Goal: Task Accomplishment & Management: Use online tool/utility

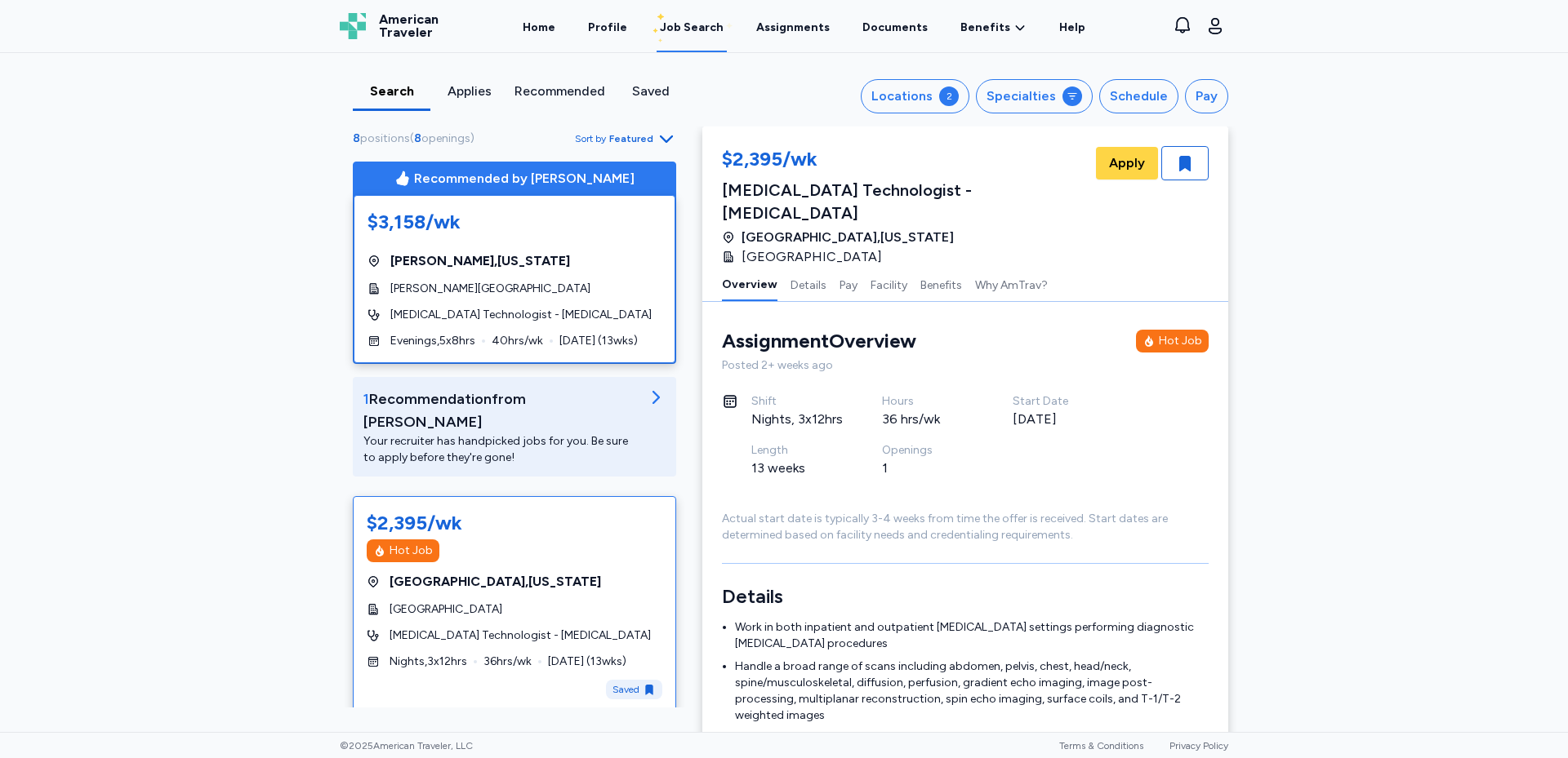
click at [513, 299] on div "$3,158/wk [GEOGRAPHIC_DATA] , [US_STATE] [PERSON_NAME][GEOGRAPHIC_DATA] [MEDICA…" at bounding box center [514, 278] width 322 height 168
click at [534, 301] on div "$3,158/wk [GEOGRAPHIC_DATA] , [US_STATE] [PERSON_NAME][GEOGRAPHIC_DATA] [MEDICA…" at bounding box center [514, 278] width 322 height 168
click at [536, 433] on div "Your recruiter has handpicked jobs for you. Be sure to apply before they're gon…" at bounding box center [502, 450] width 276 height 33
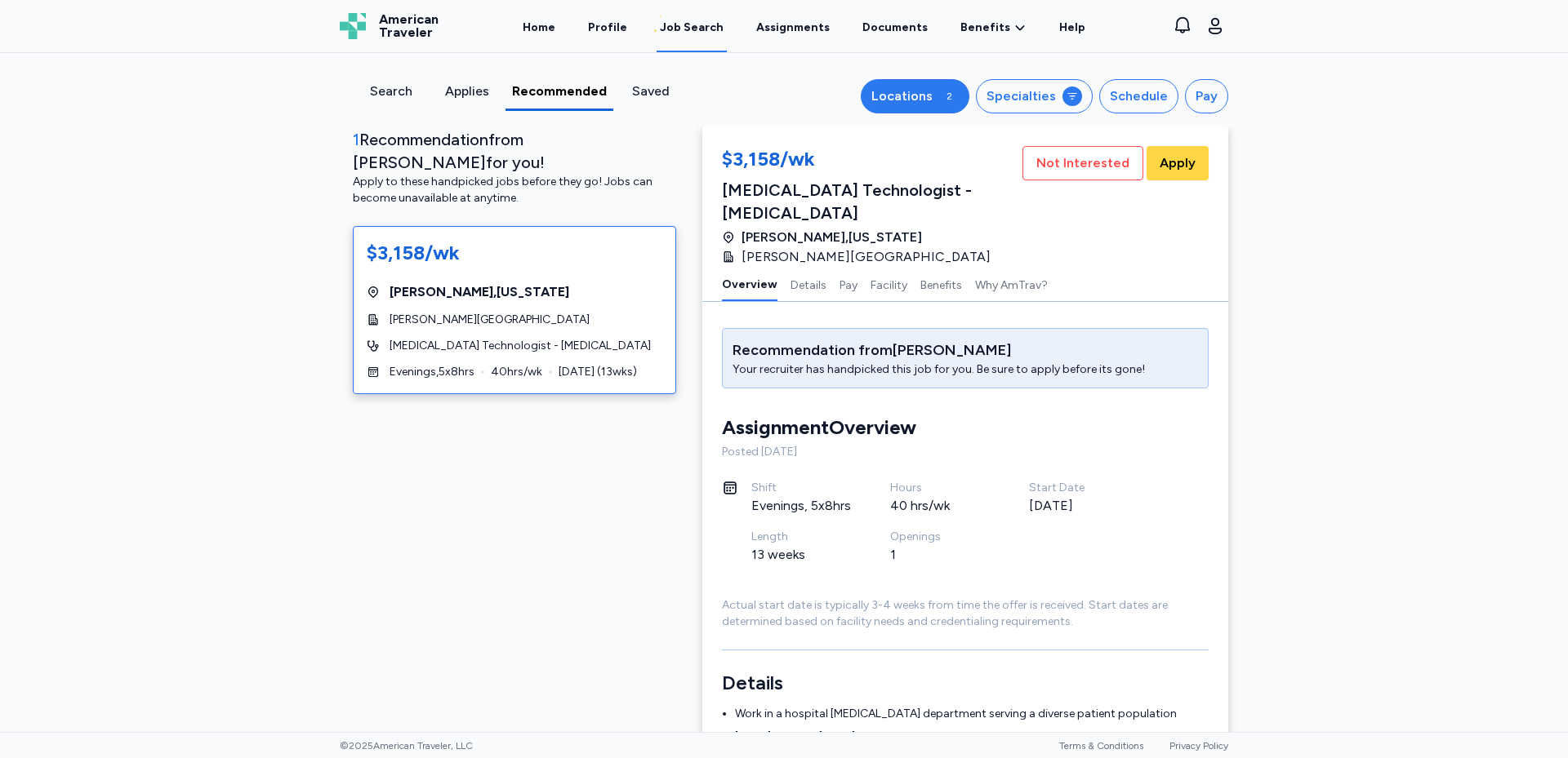
click at [918, 102] on div "Locations" at bounding box center [902, 96] width 62 height 20
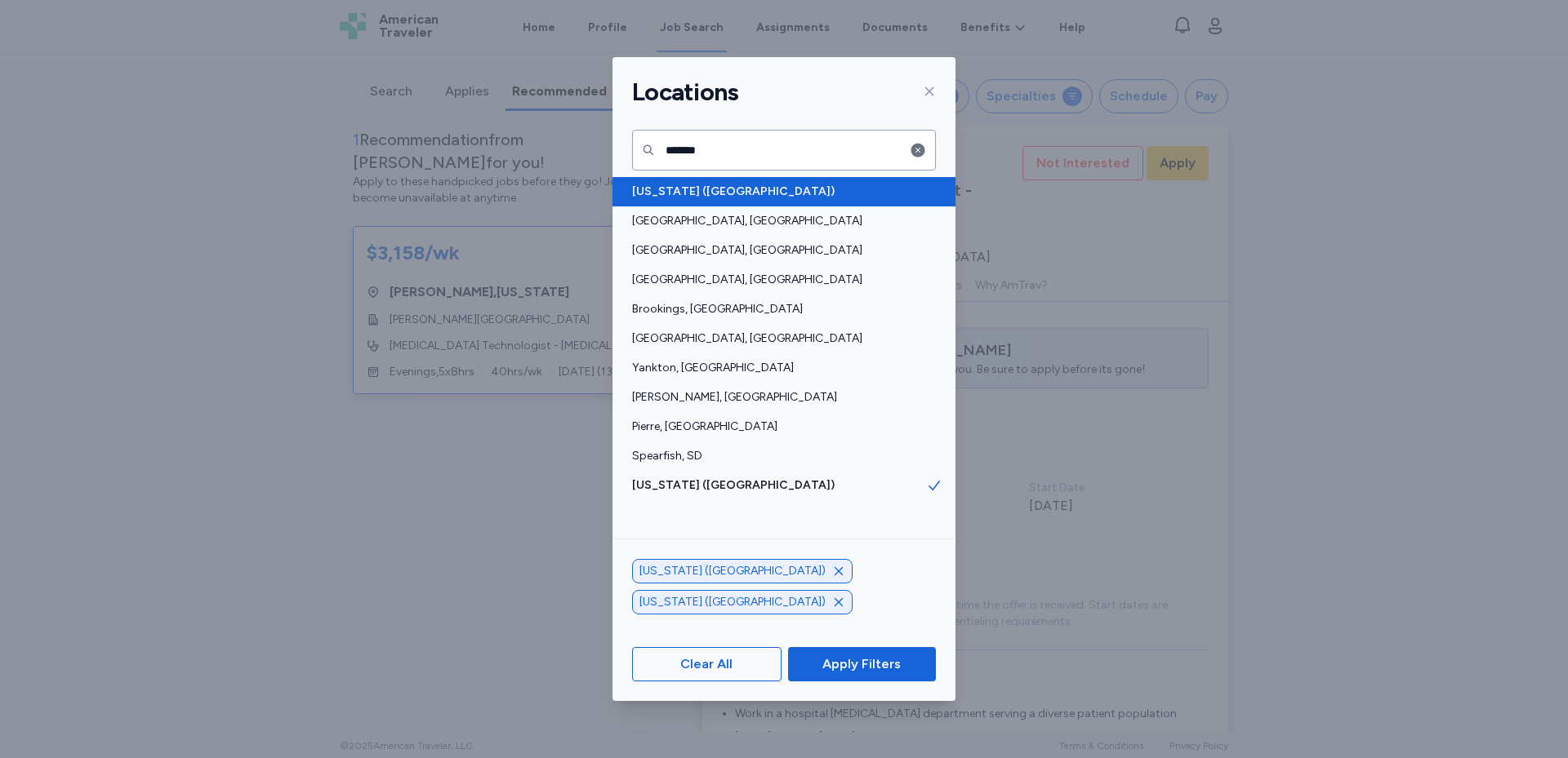
click at [743, 190] on span "[US_STATE] ([GEOGRAPHIC_DATA])" at bounding box center [779, 192] width 294 height 16
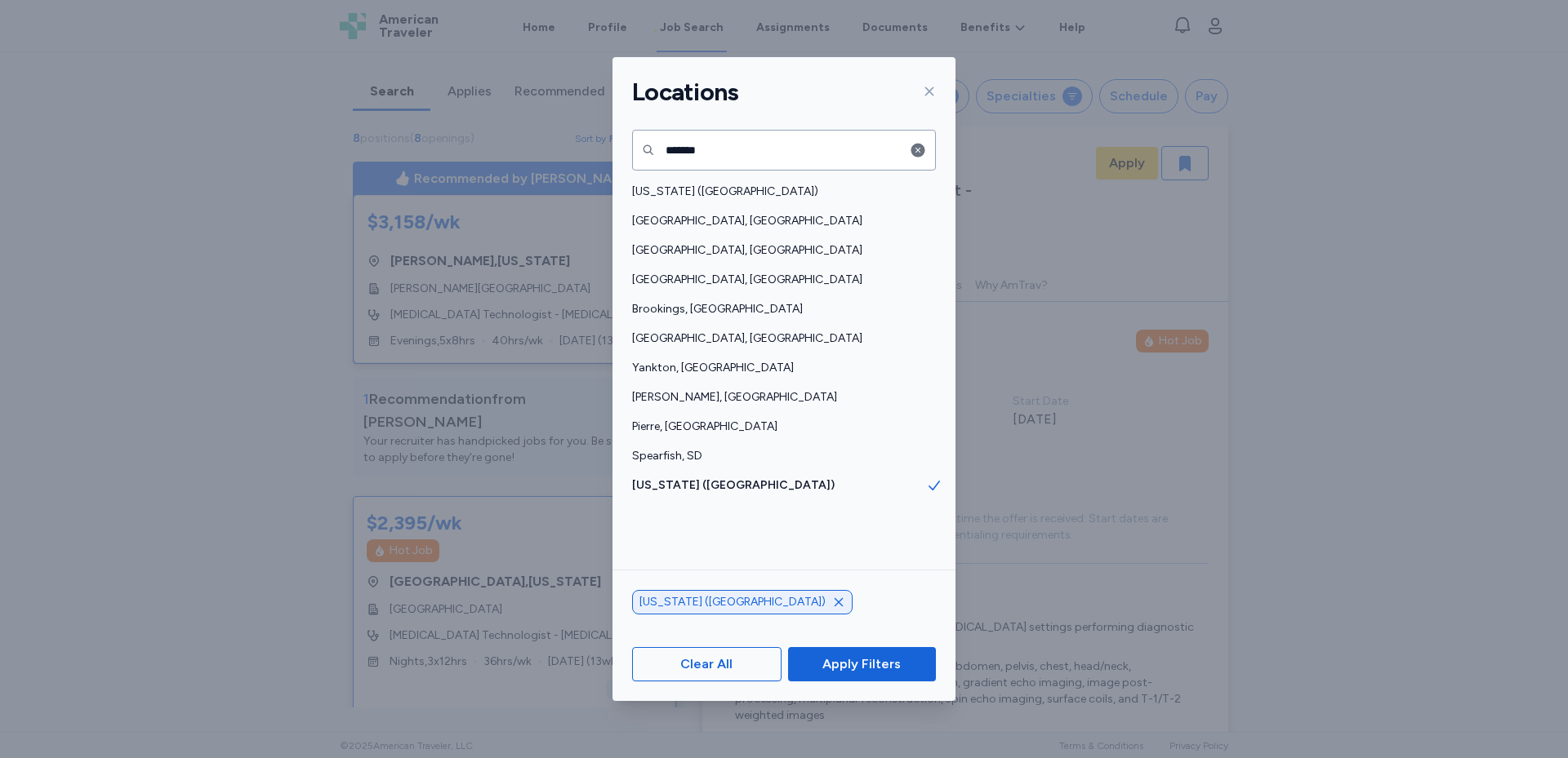
click at [834, 602] on icon "button" at bounding box center [838, 602] width 8 height 8
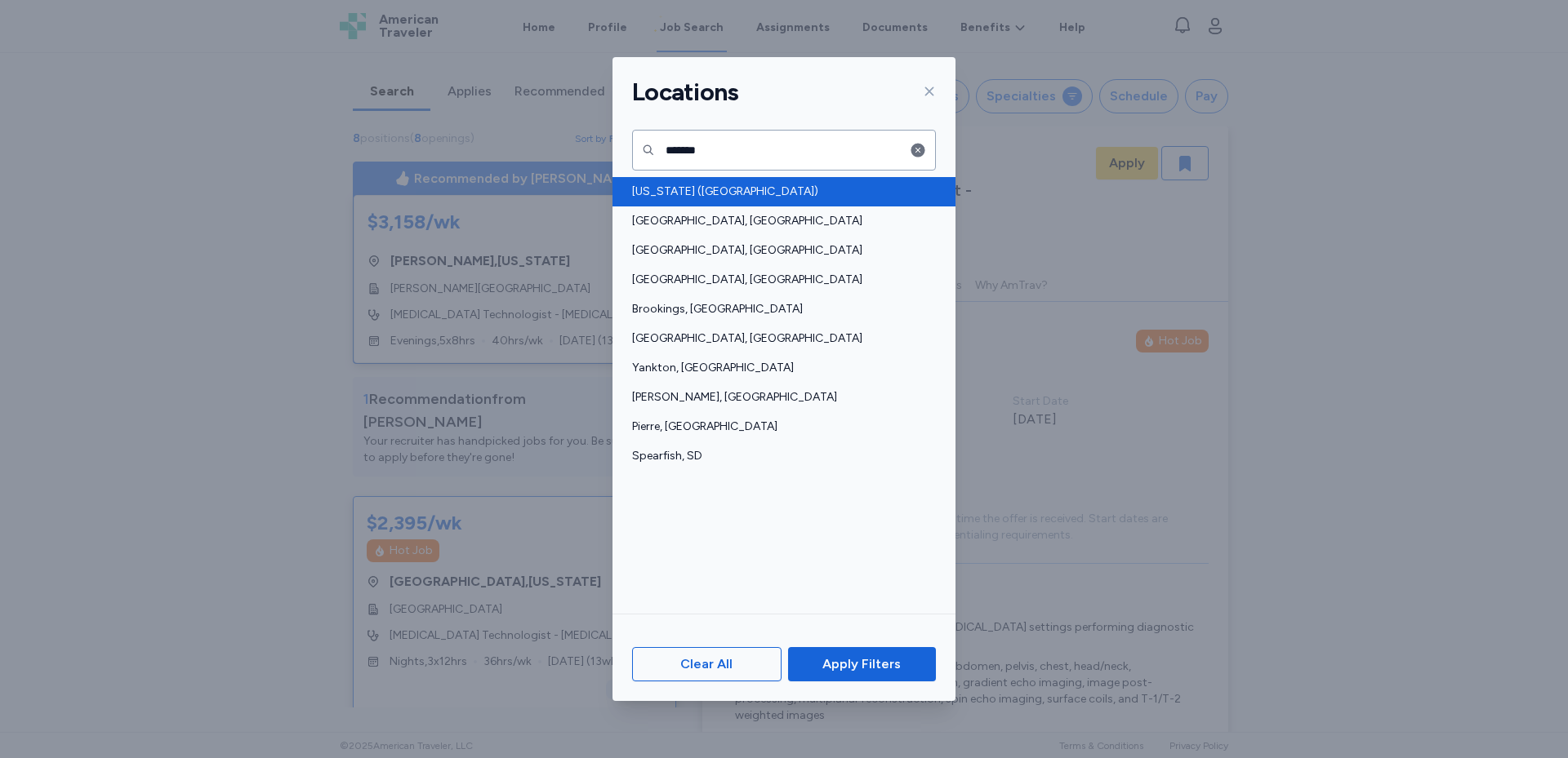
click at [730, 190] on span "[US_STATE] ([GEOGRAPHIC_DATA])" at bounding box center [779, 192] width 294 height 16
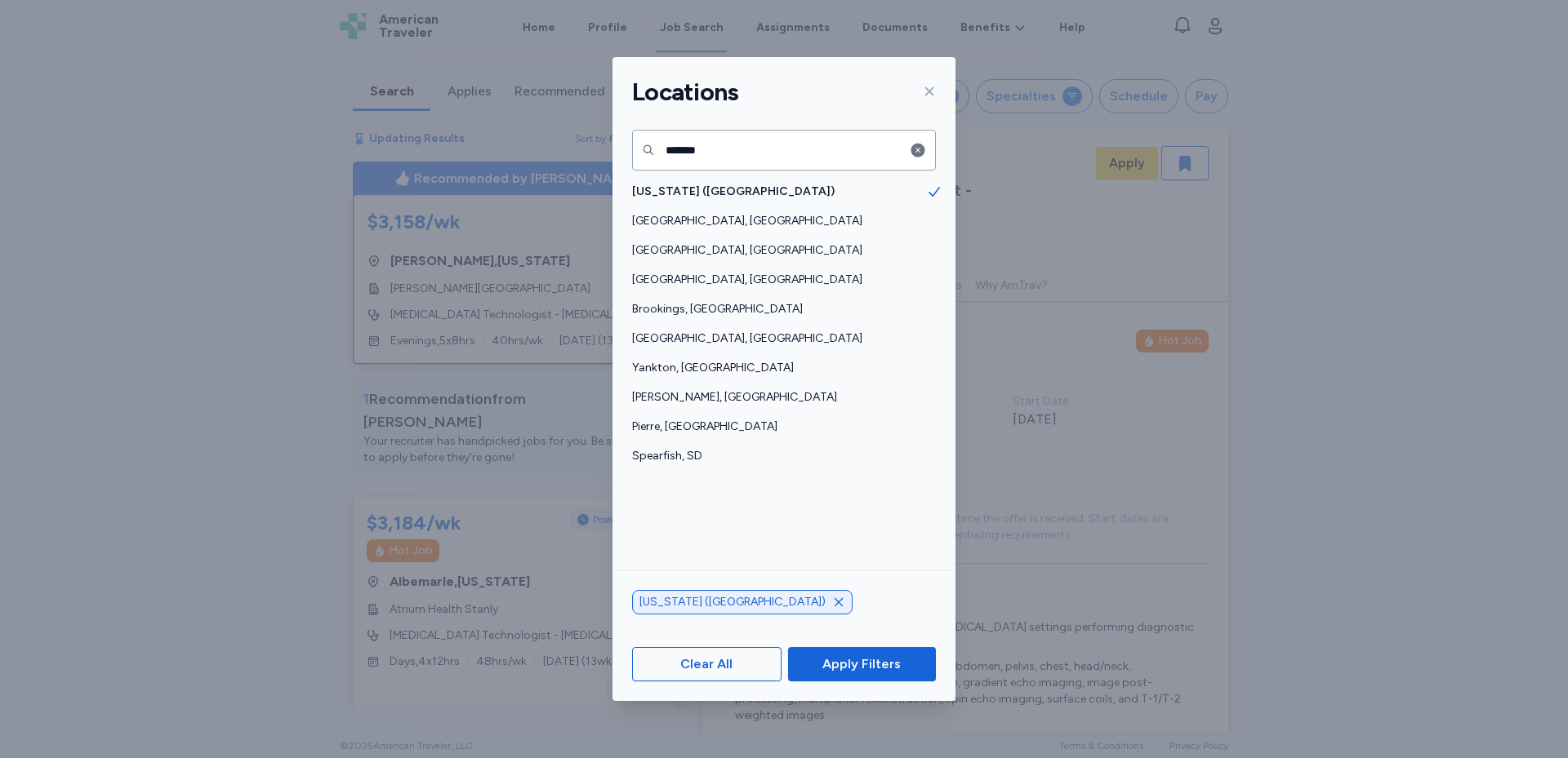
click at [856, 674] on span "Apply Filters" at bounding box center [862, 665] width 78 height 20
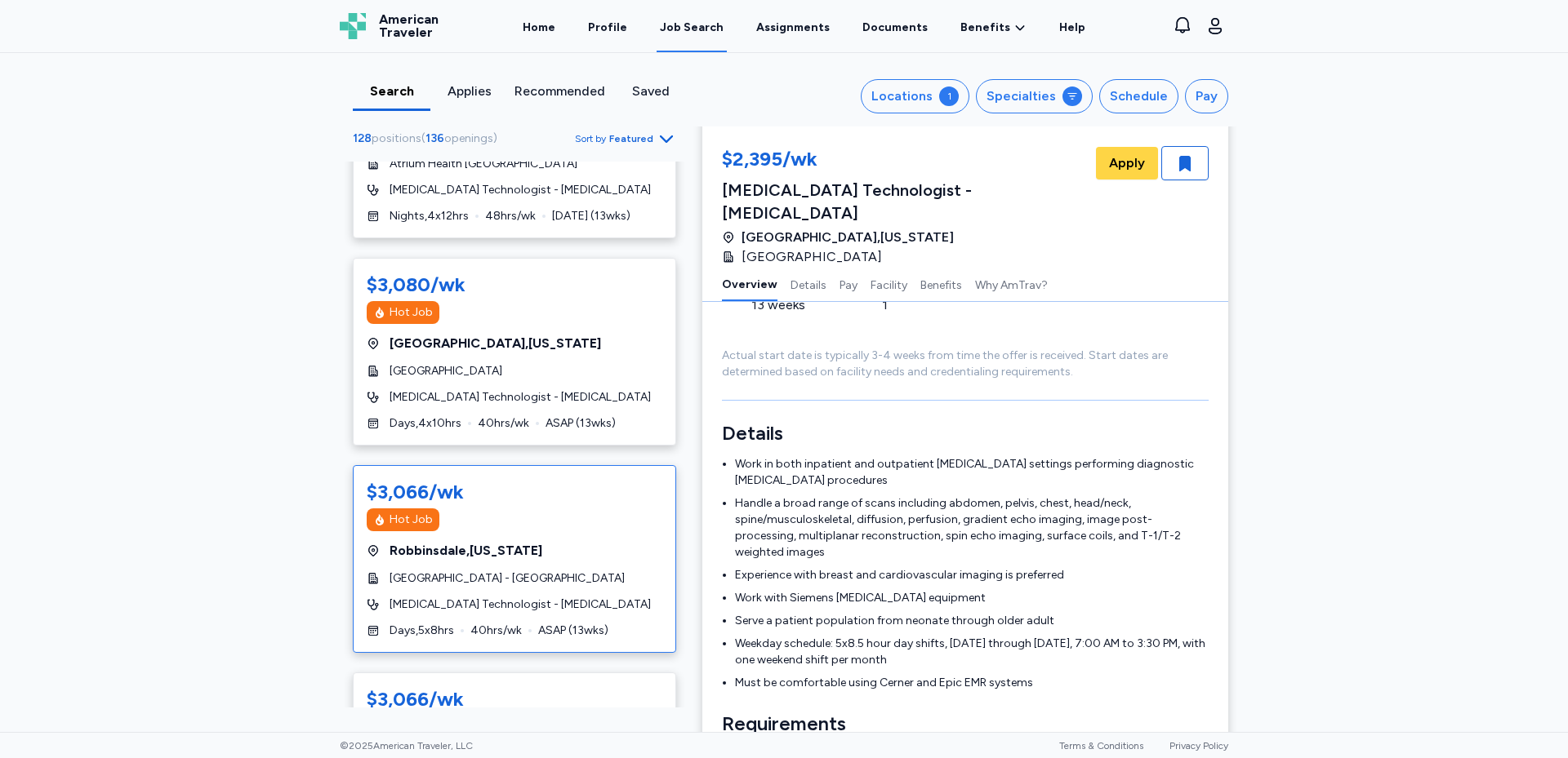
scroll to position [1061, 0]
